Goal: Transaction & Acquisition: Purchase product/service

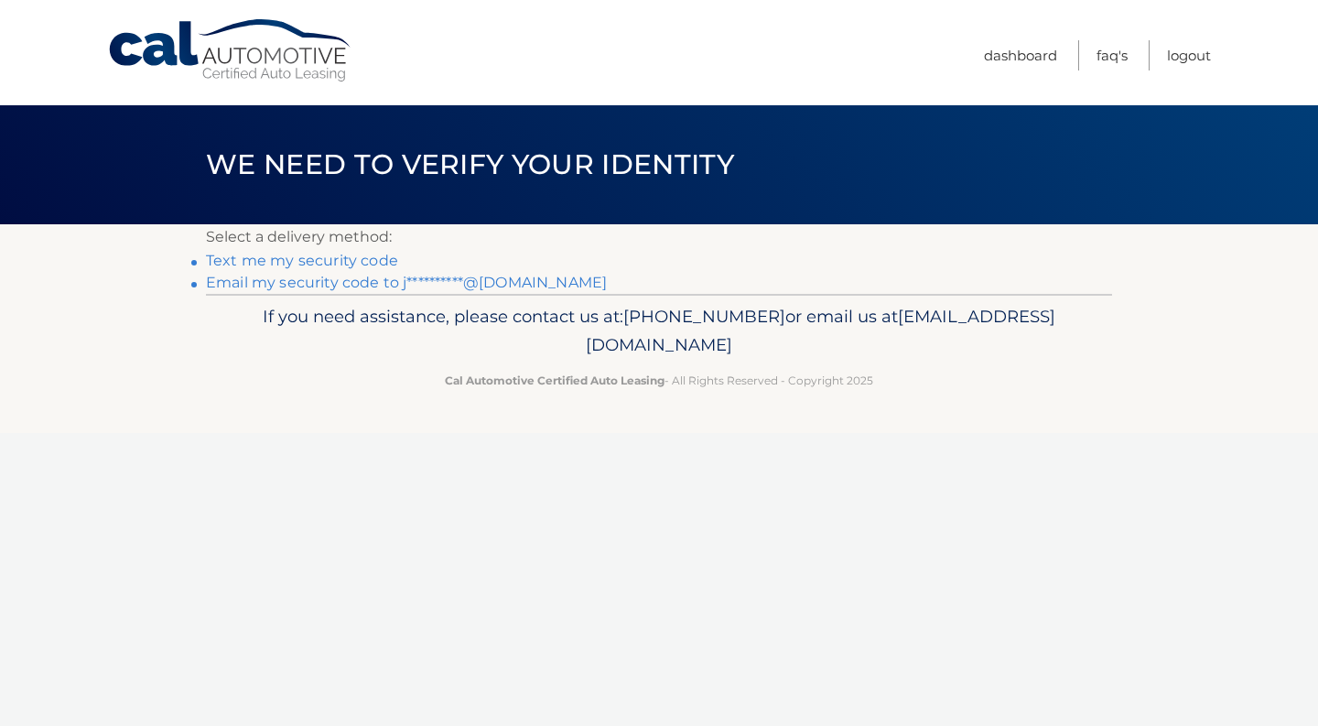
click at [356, 254] on link "Text me my security code" at bounding box center [302, 260] width 192 height 17
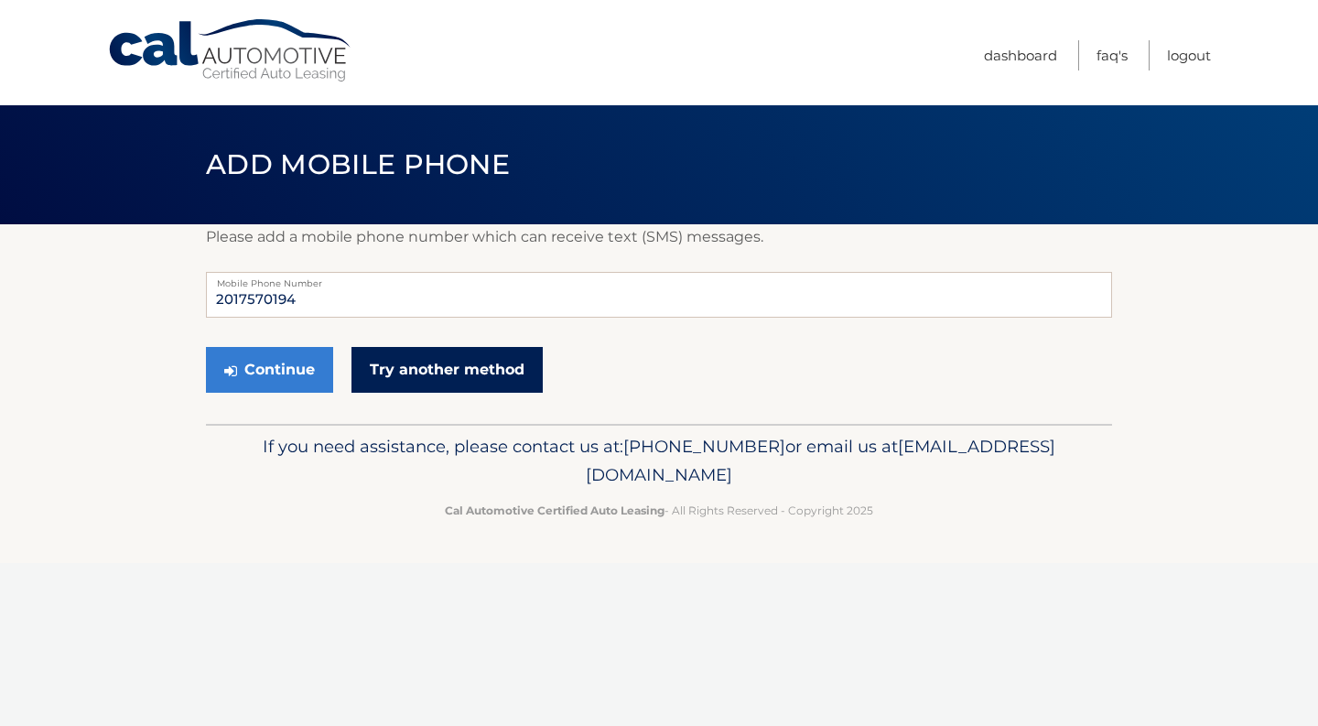
click at [376, 372] on link "Try another method" at bounding box center [446, 370] width 191 height 46
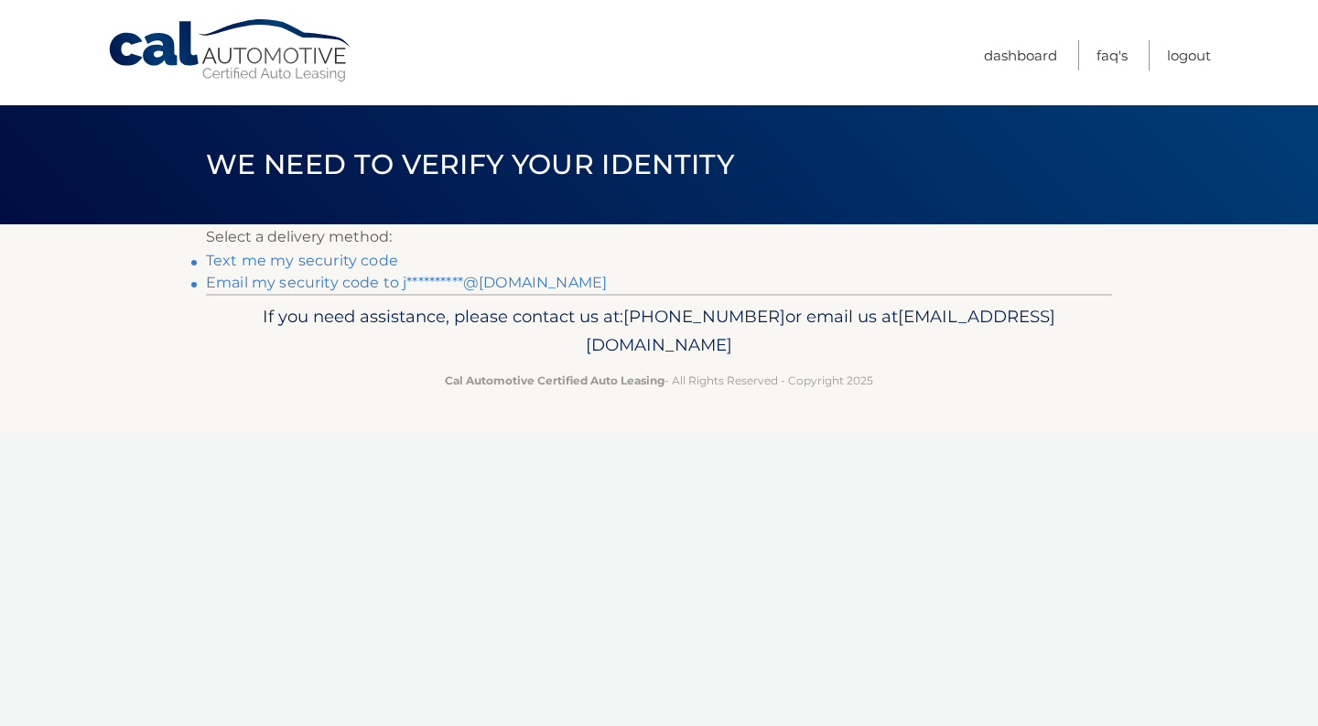
click at [350, 283] on link "**********" at bounding box center [406, 282] width 401 height 17
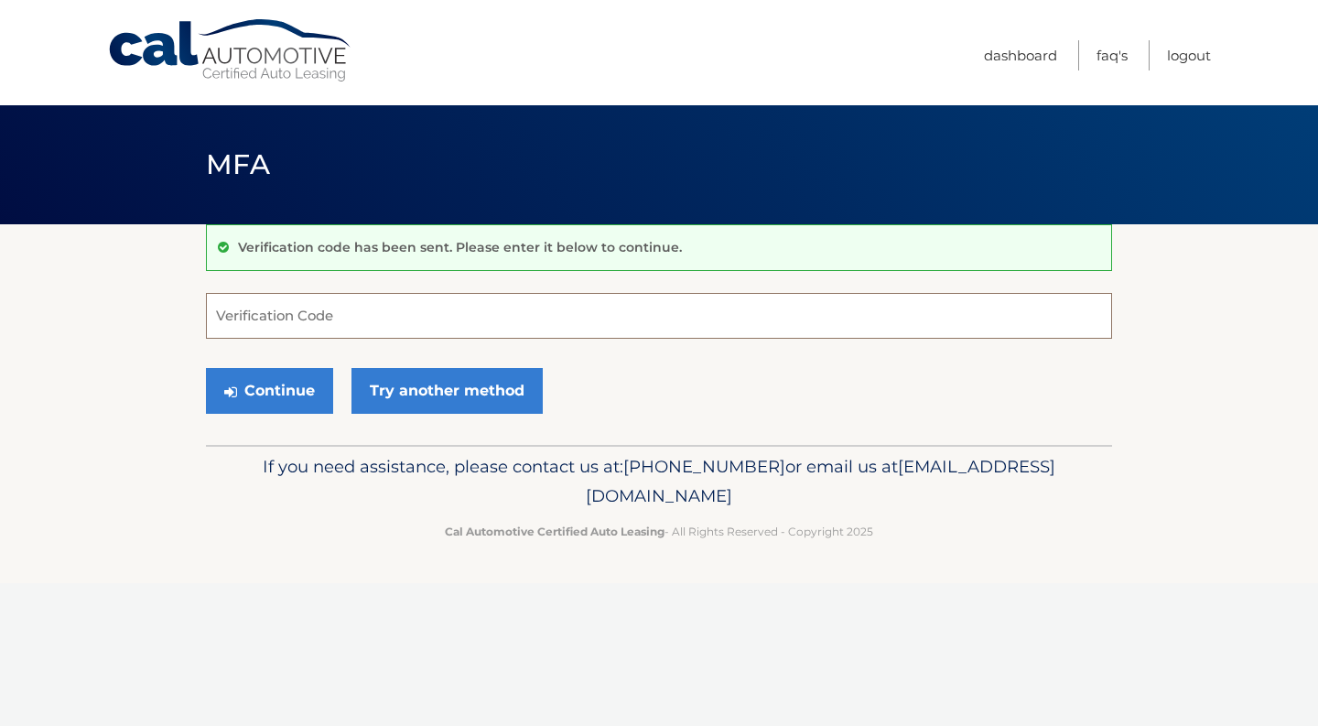
click at [358, 324] on input "Verification Code" at bounding box center [659, 316] width 906 height 46
paste input "214238"
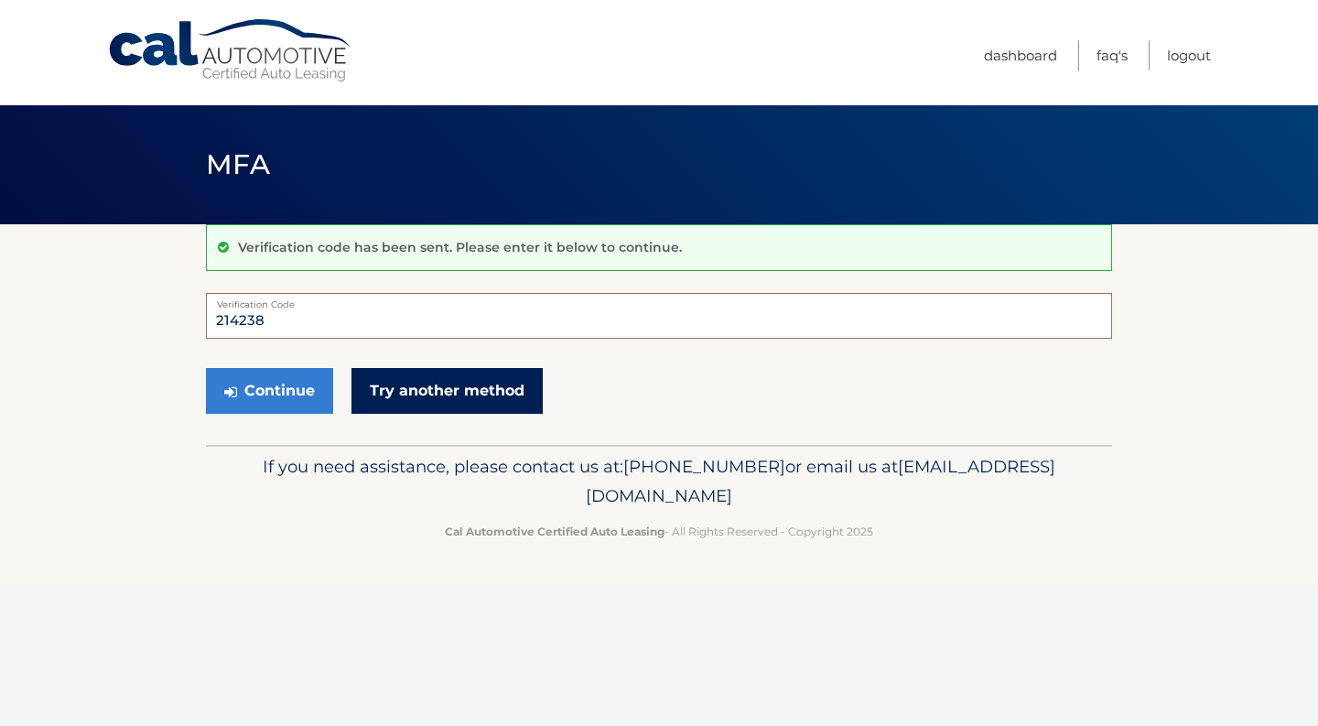
type input "214238"
click at [396, 395] on link "Try another method" at bounding box center [446, 391] width 191 height 46
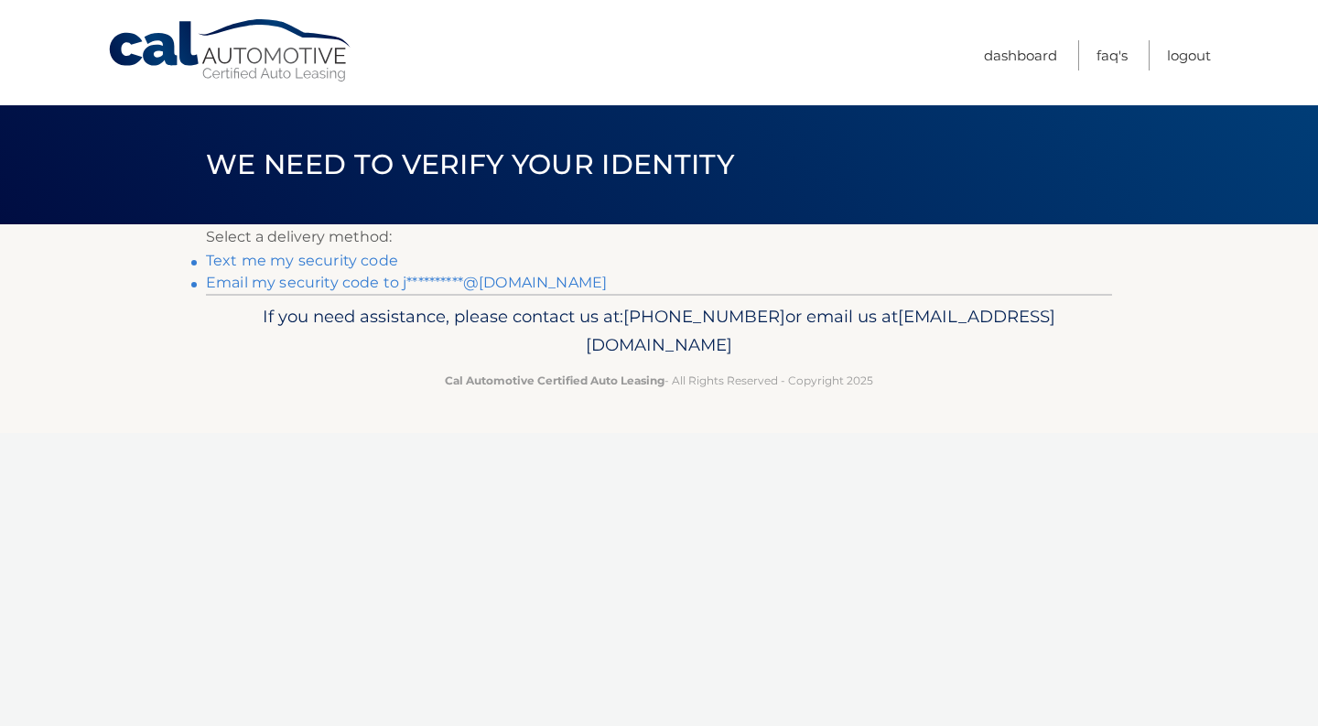
click at [383, 294] on li "**********" at bounding box center [659, 283] width 906 height 22
click at [383, 290] on link "**********" at bounding box center [406, 282] width 401 height 17
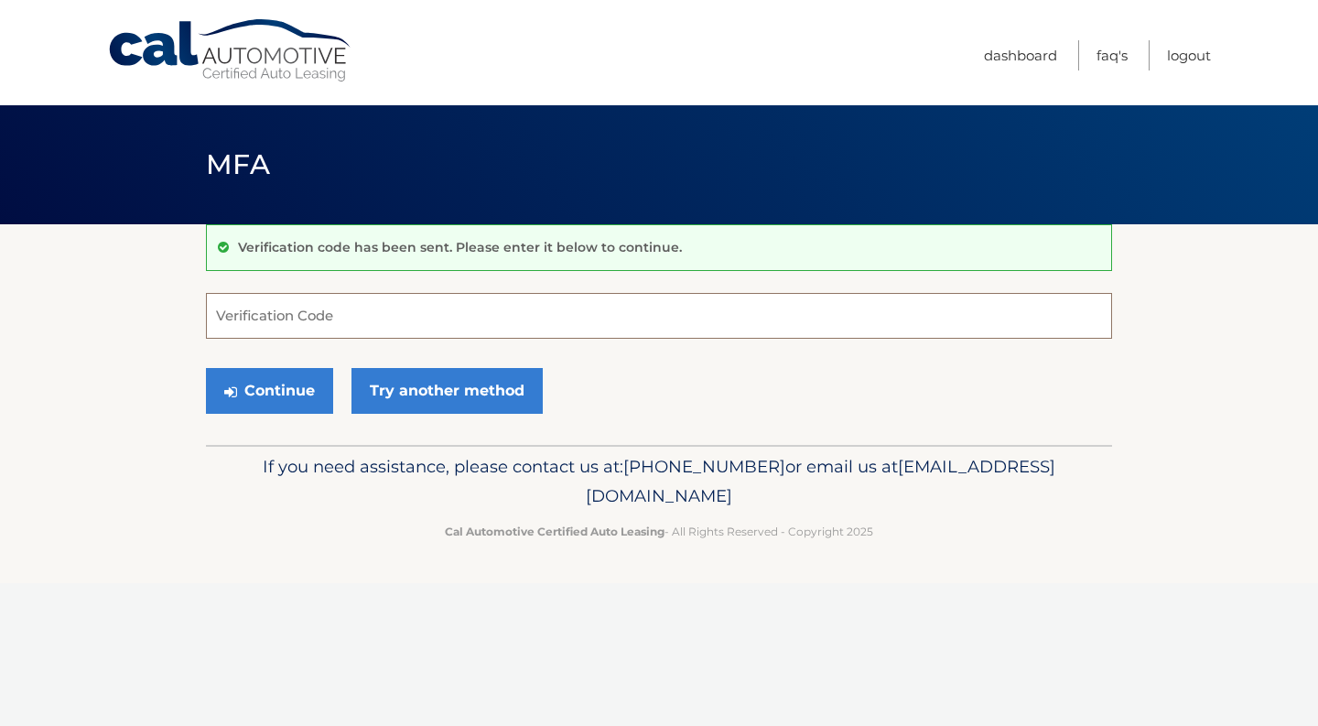
click at [314, 307] on input "Verification Code" at bounding box center [659, 316] width 906 height 46
paste input "967844"
type input "967844"
click at [281, 394] on button "Continue" at bounding box center [269, 391] width 127 height 46
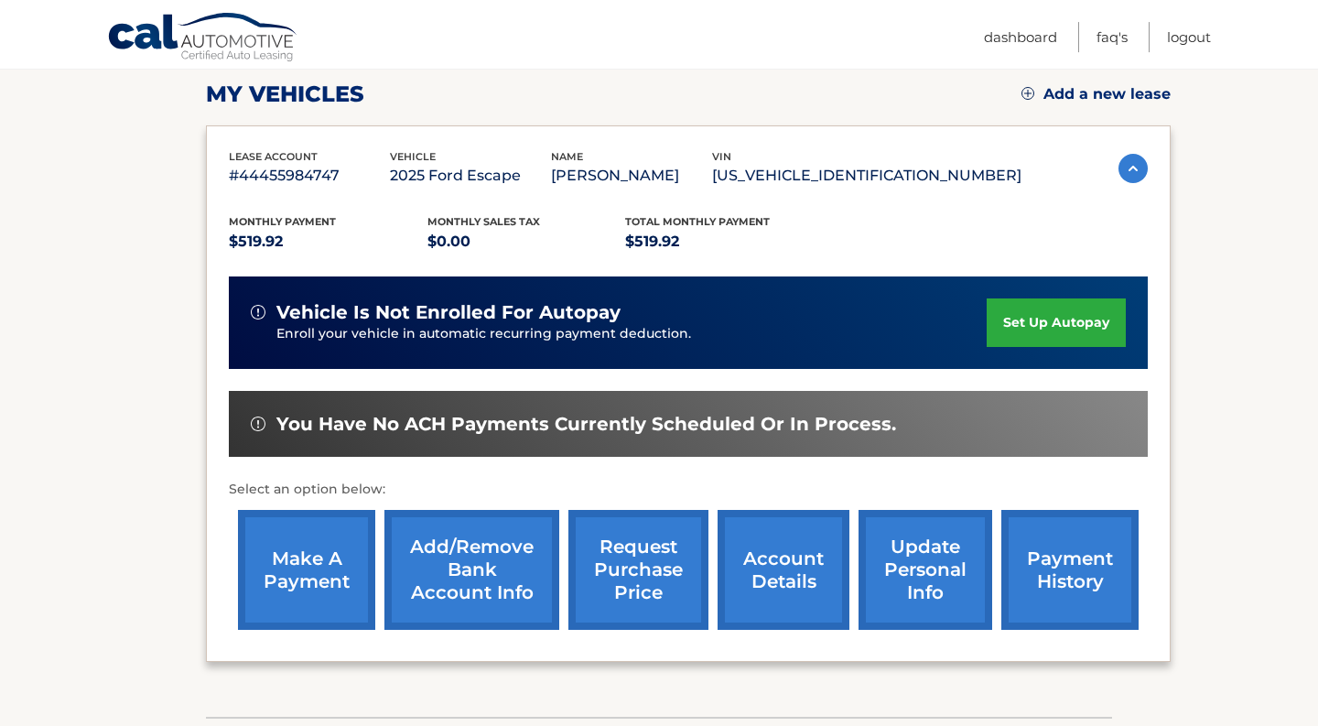
scroll to position [253, 0]
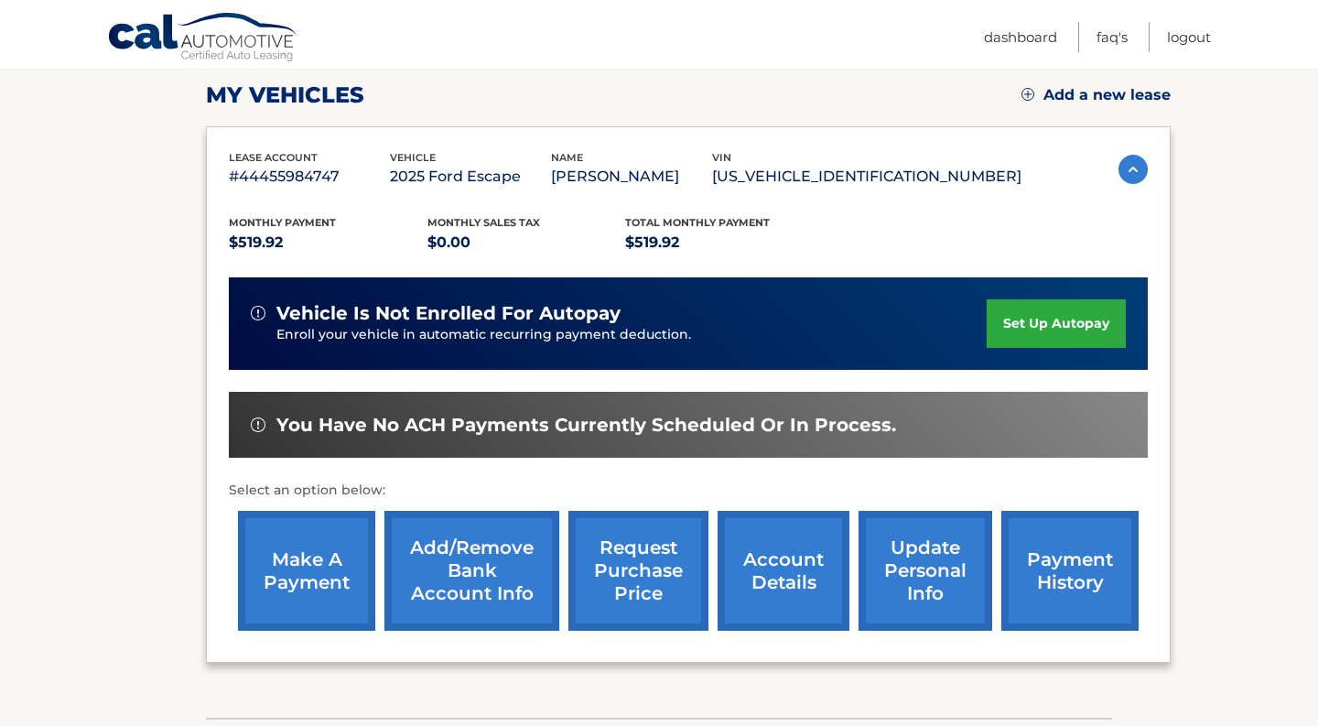
click at [332, 588] on link "make a payment" at bounding box center [306, 571] width 137 height 120
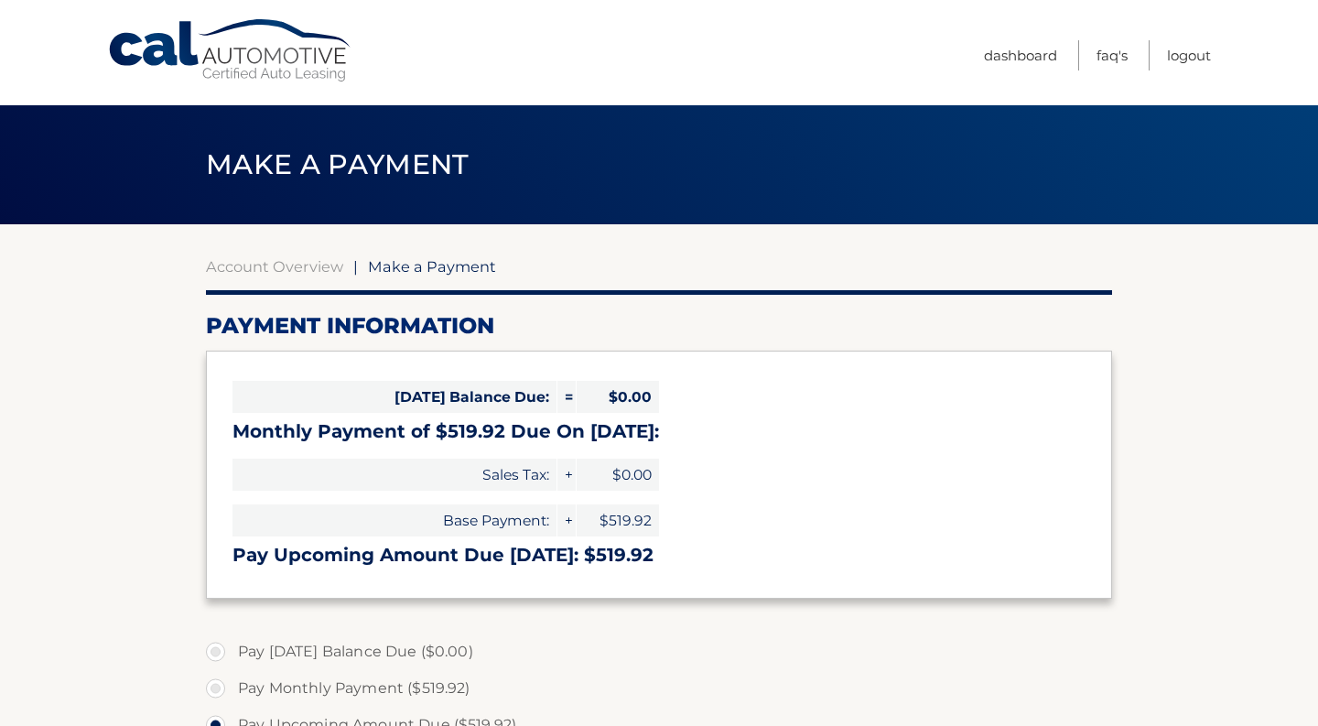
select select "N2Y2ZjcxODItN2M1Yy00NWRiLTkyZjEtYjc5MzcyMzUwZjM4"
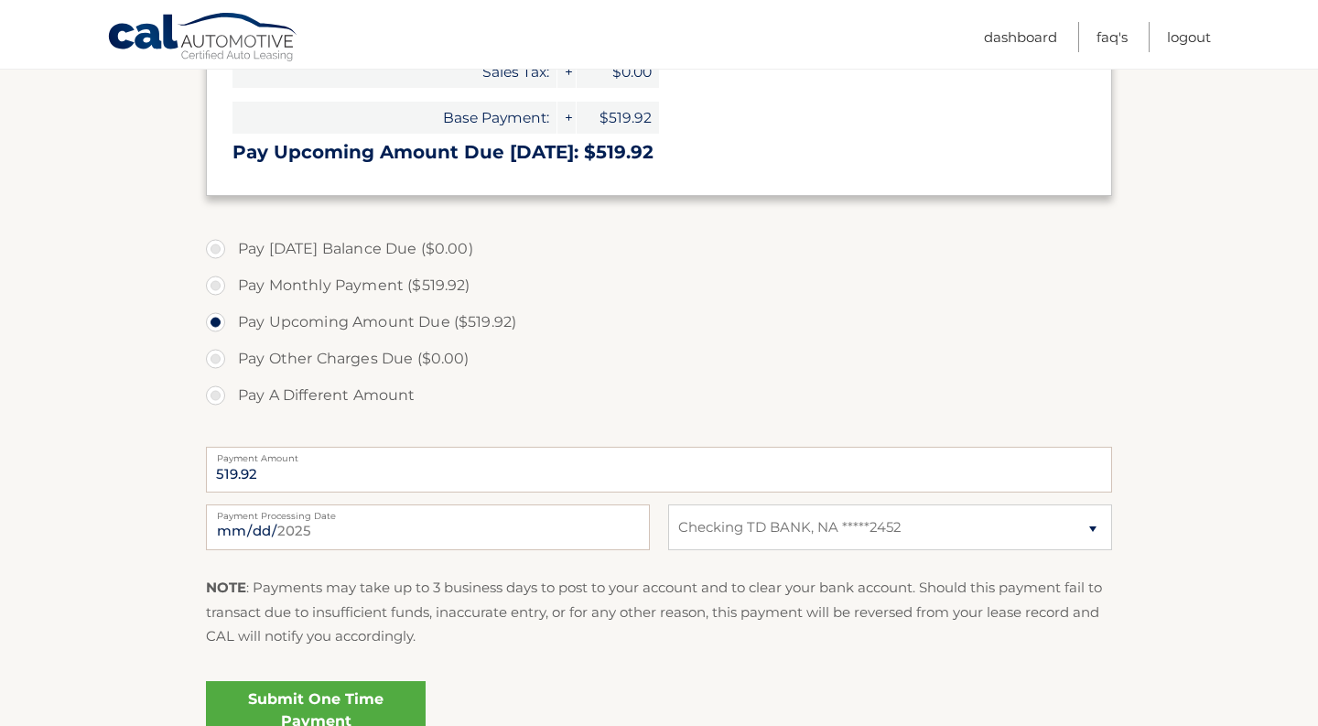
scroll to position [405, 0]
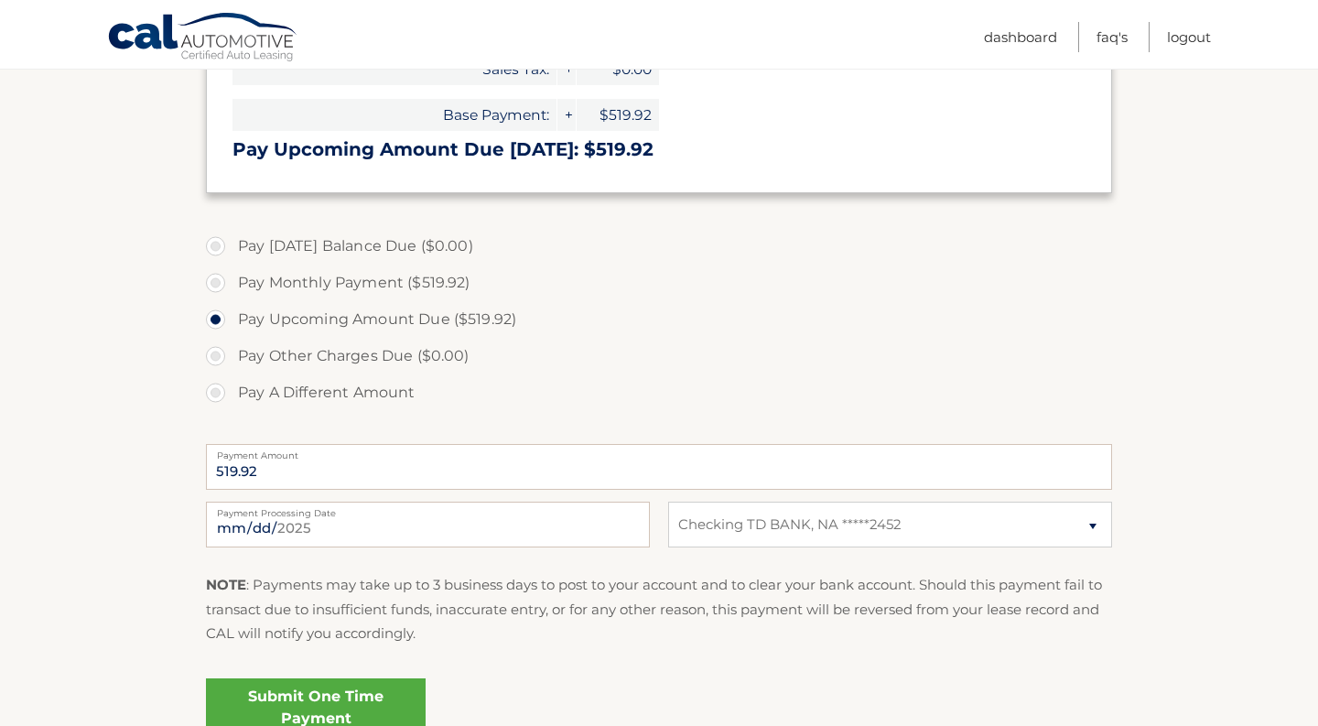
click at [224, 283] on label "Pay Monthly Payment ($519.92)" at bounding box center [659, 282] width 906 height 37
click at [224, 283] on input "Pay Monthly Payment ($519.92)" at bounding box center [222, 278] width 18 height 29
radio input "true"
click at [222, 315] on label "Pay Upcoming Amount Due ($519.92)" at bounding box center [659, 319] width 906 height 37
click at [222, 315] on input "Pay Upcoming Amount Due ($519.92)" at bounding box center [222, 315] width 18 height 29
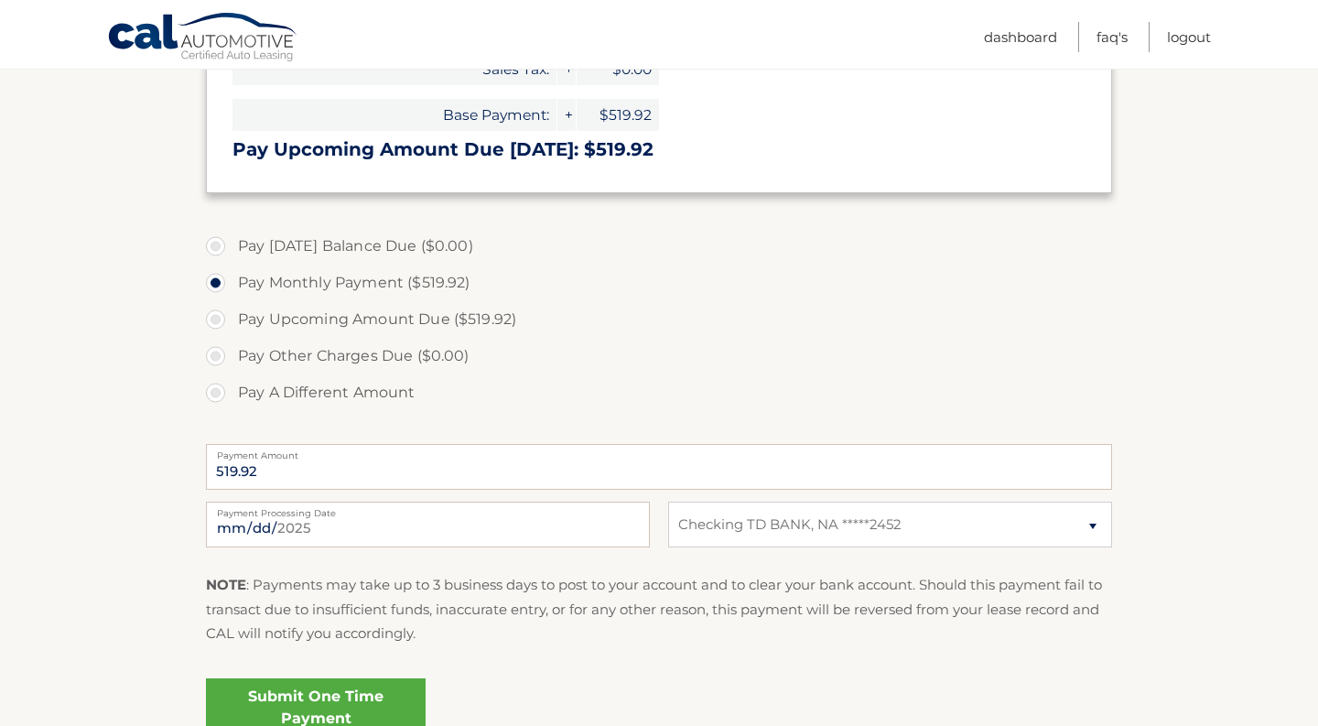
radio input "true"
click at [213, 286] on label "Pay Monthly Payment ($519.92)" at bounding box center [659, 282] width 906 height 37
click at [213, 286] on input "Pay Monthly Payment ($519.92)" at bounding box center [222, 278] width 18 height 29
radio input "true"
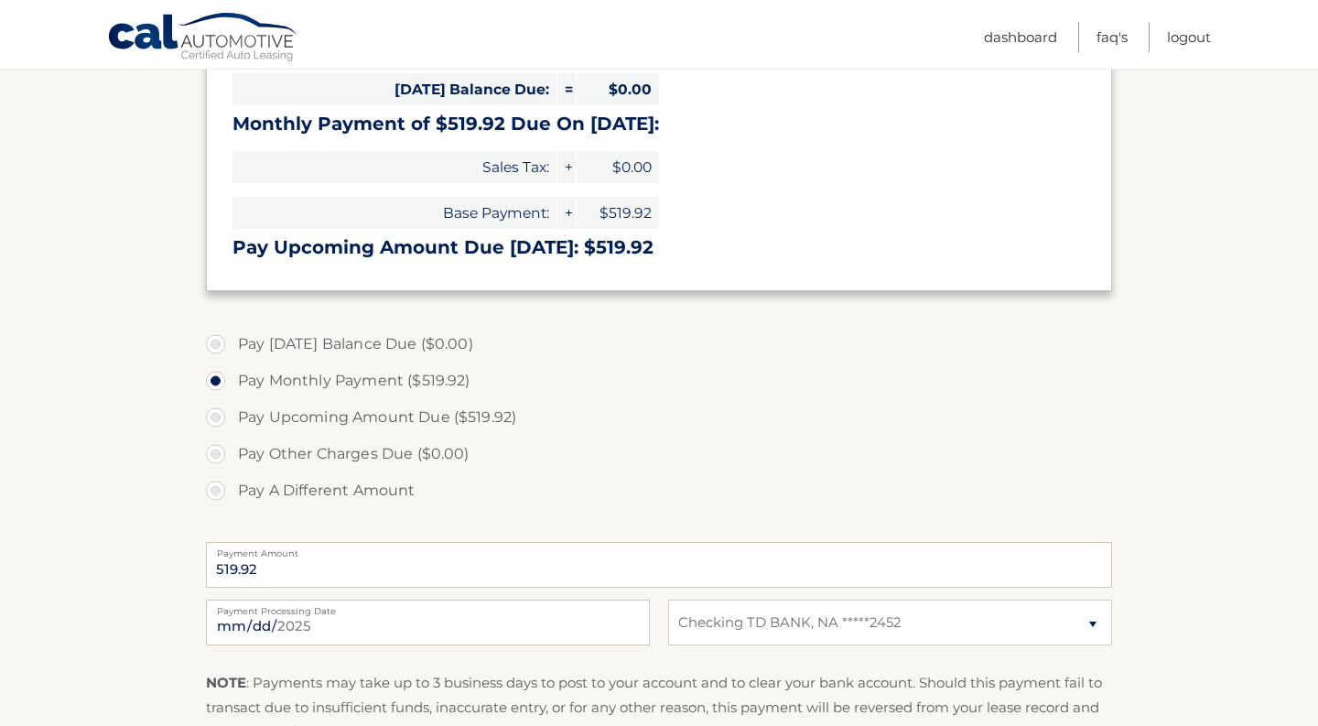
scroll to position [313, 0]
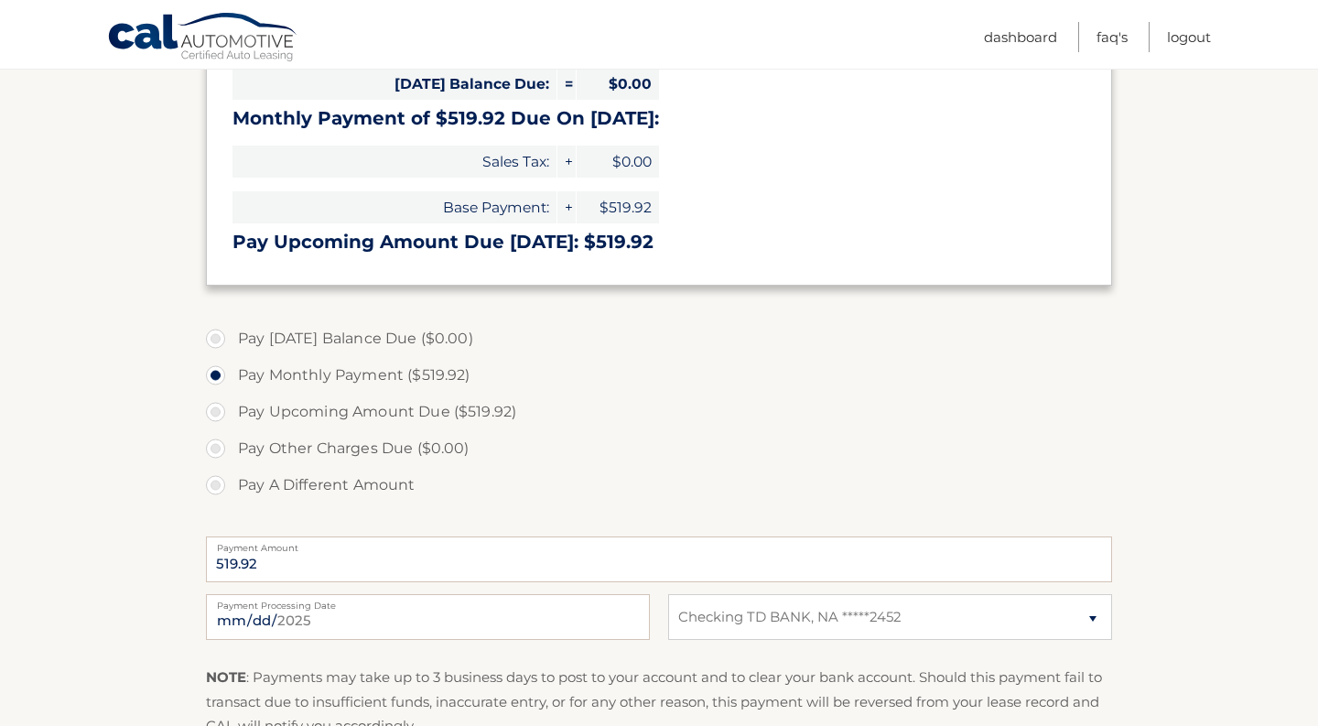
click at [223, 410] on label "Pay Upcoming Amount Due ($519.92)" at bounding box center [659, 411] width 906 height 37
click at [223, 410] on input "Pay Upcoming Amount Due ($519.92)" at bounding box center [222, 407] width 18 height 29
radio input "true"
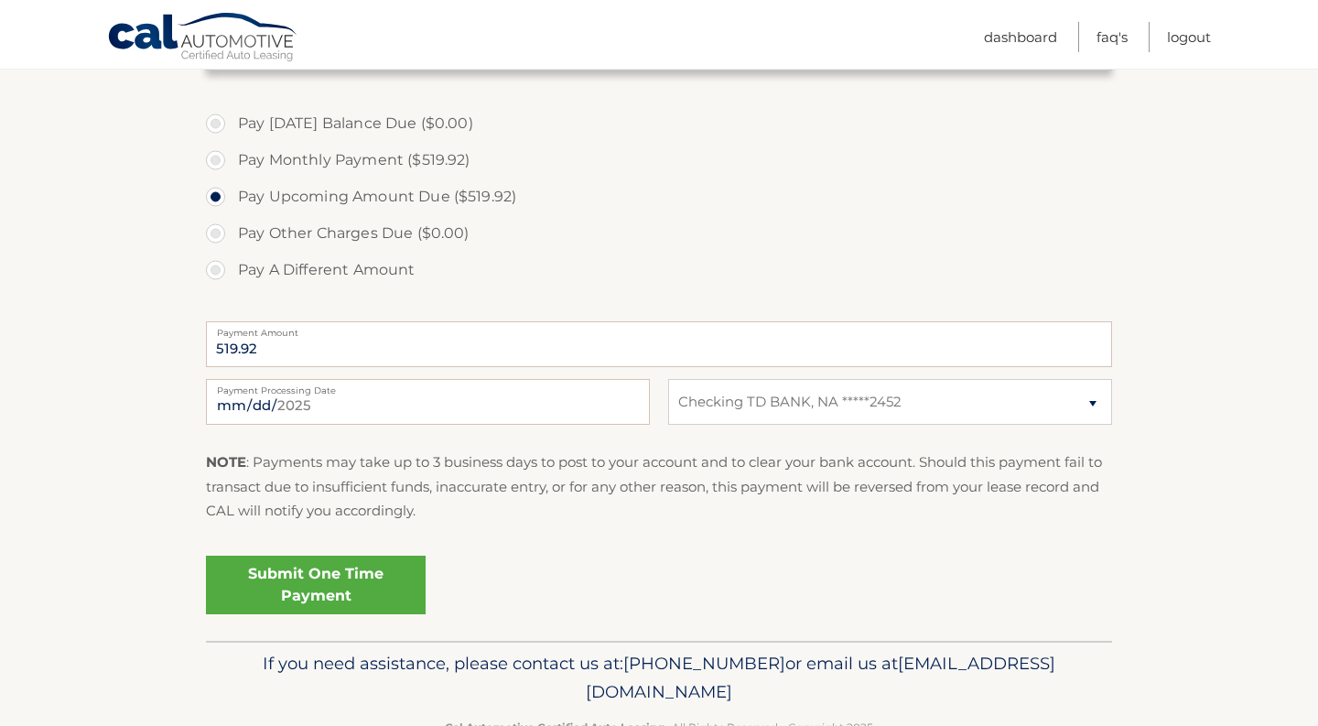
scroll to position [582, 0]
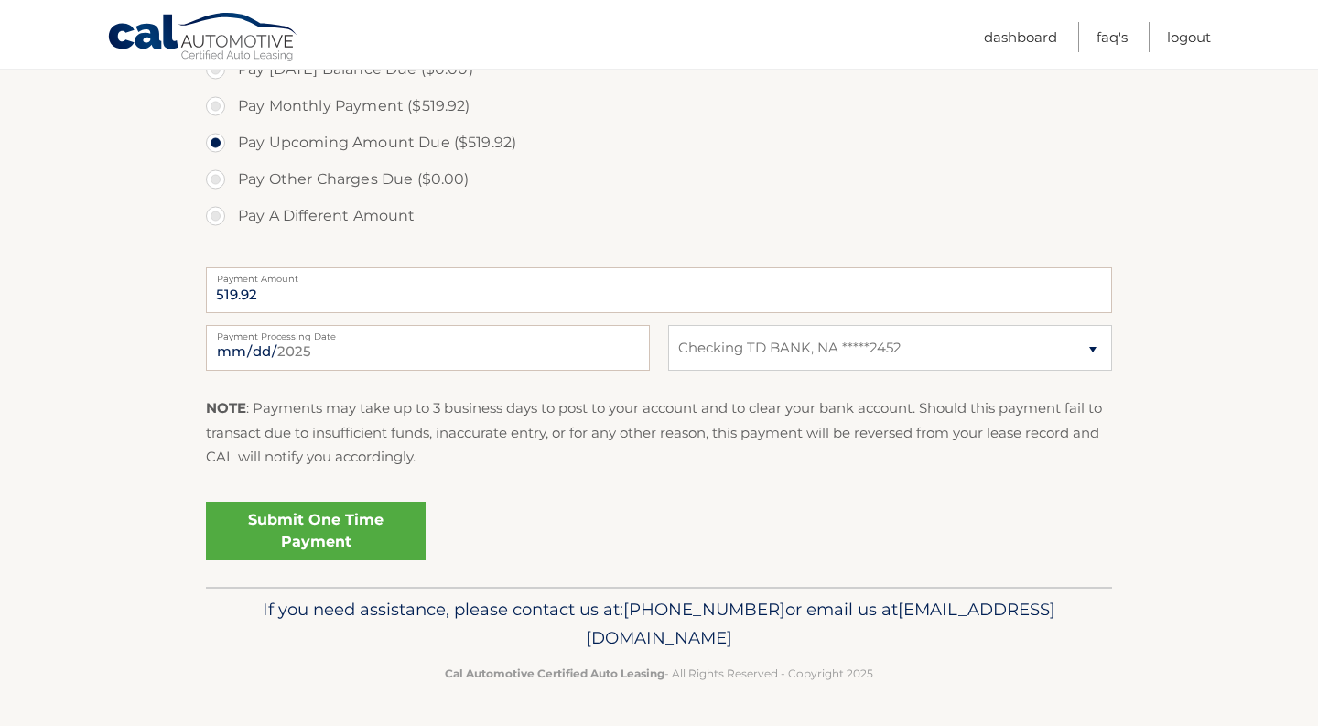
click at [358, 531] on link "Submit One Time Payment" at bounding box center [316, 530] width 220 height 59
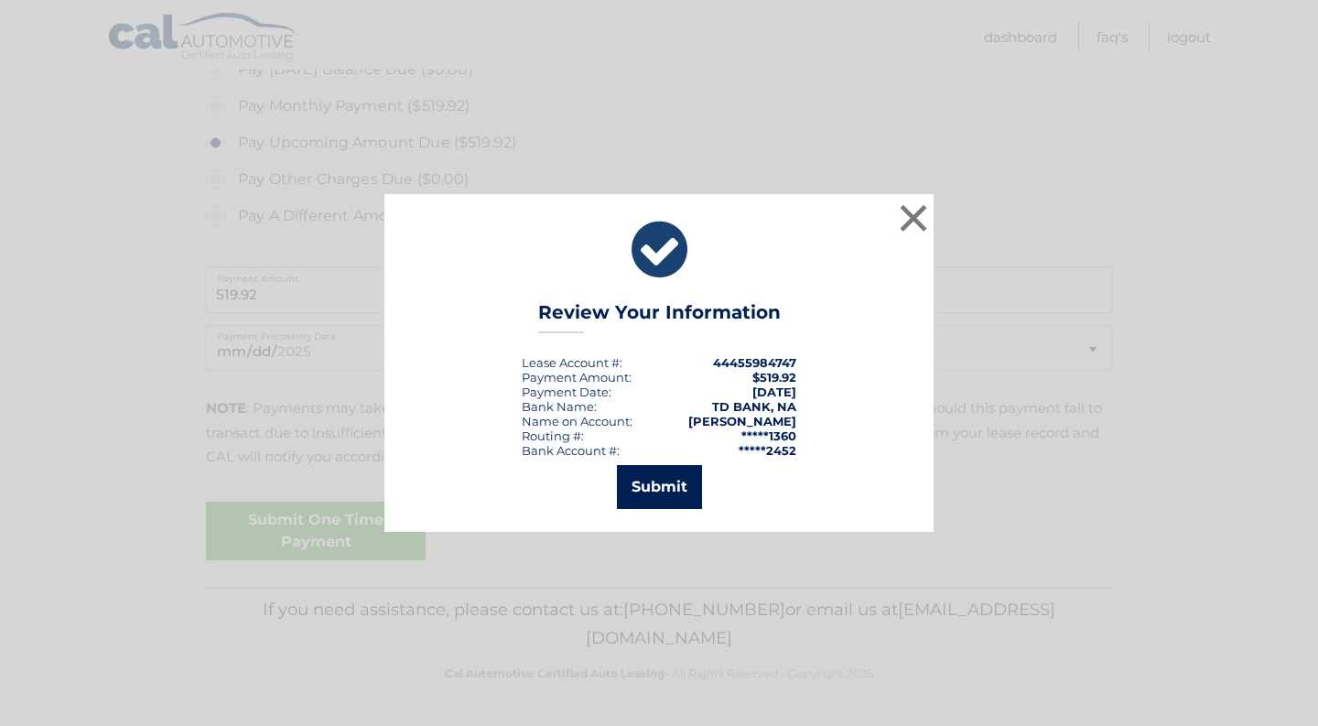
click at [665, 485] on button "Submit" at bounding box center [659, 487] width 85 height 44
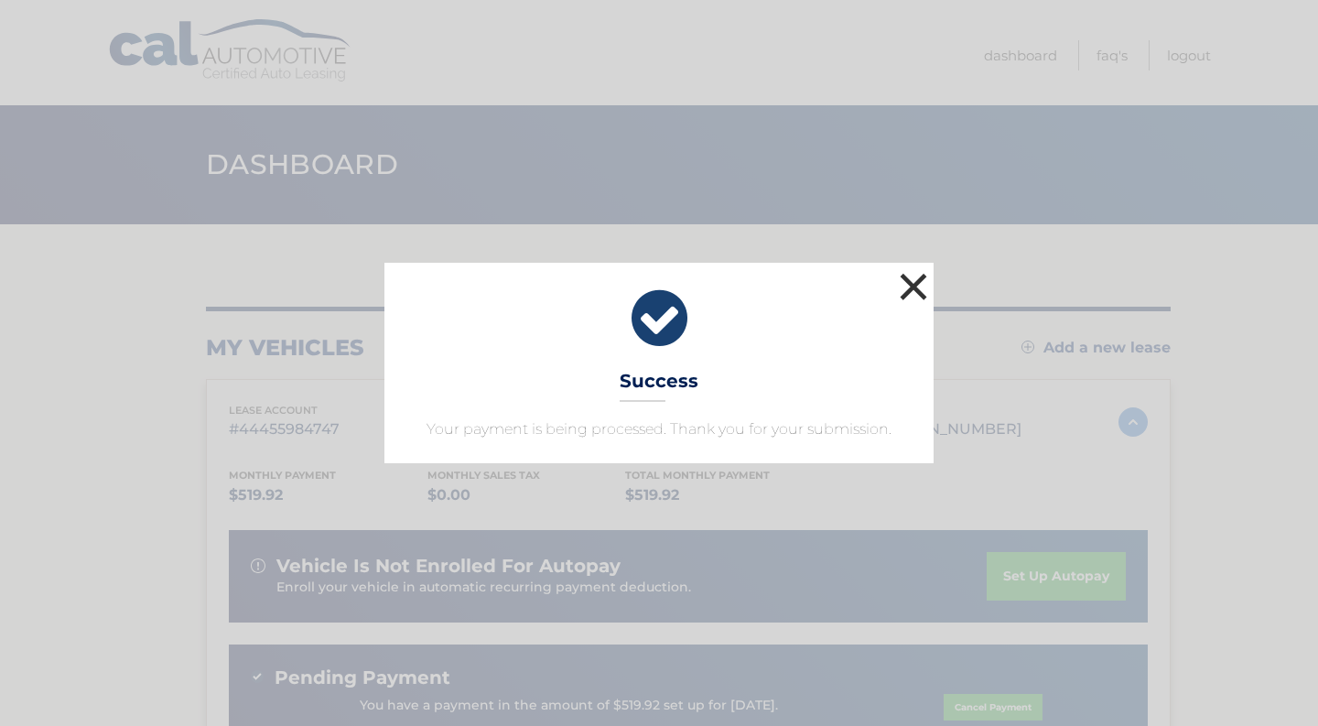
click at [907, 276] on button "×" at bounding box center [913, 286] width 37 height 37
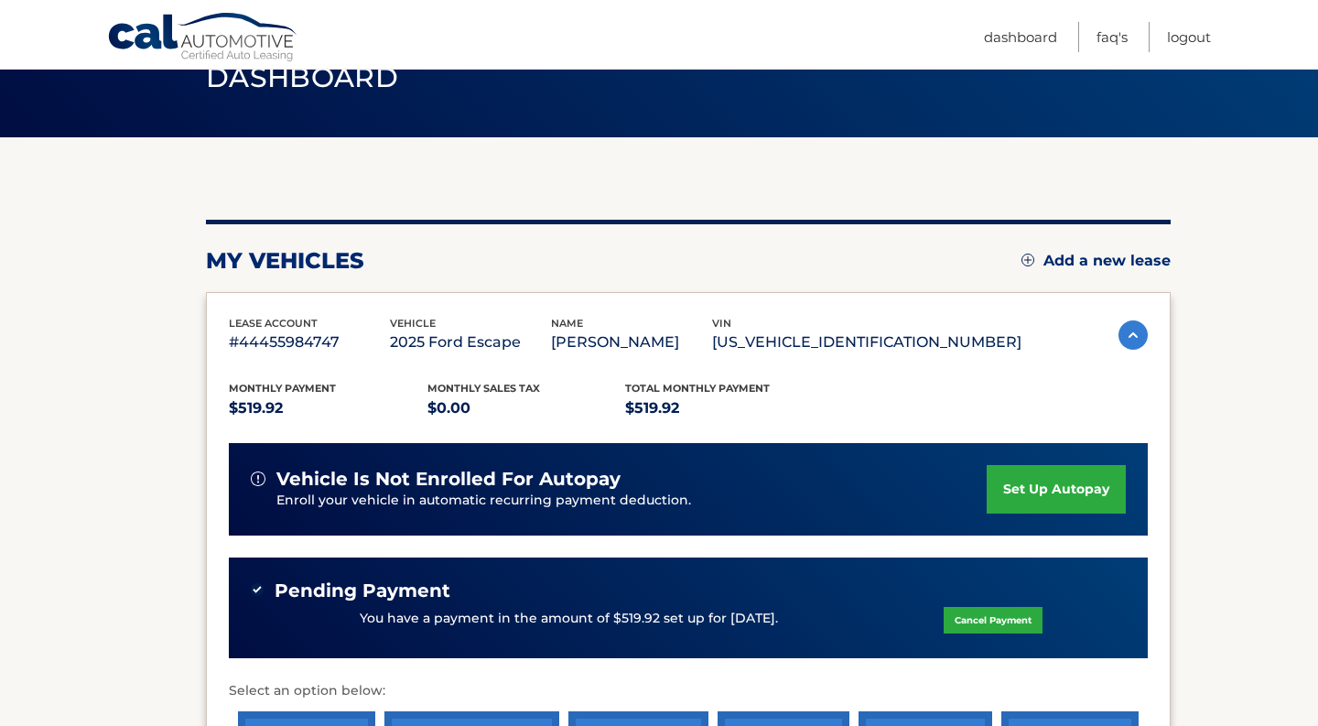
scroll to position [92, 0]
